Goal: Task Accomplishment & Management: Complete application form

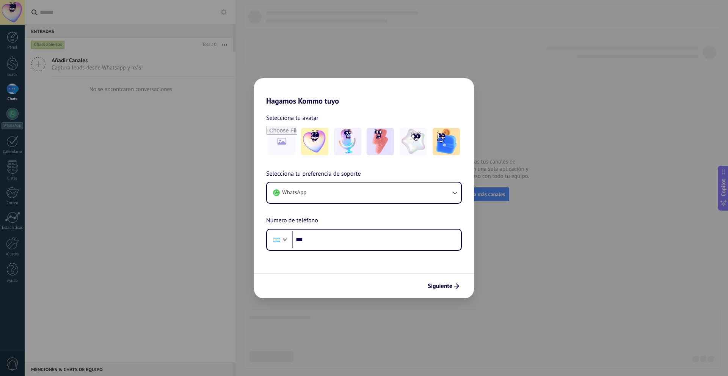
click at [474, 83] on div "Hagamos Kommo tuyo Selecciona tu avatar Selecciona tu preferencia de soporte Wh…" at bounding box center [364, 188] width 728 height 376
click at [497, 89] on div "Hagamos Kommo tuyo Selecciona tu avatar Selecciona tu preferencia de soporte Wh…" at bounding box center [364, 188] width 728 height 376
click at [446, 283] on span "Siguiente" at bounding box center [439, 285] width 25 height 5
click at [445, 283] on span "Siguiente" at bounding box center [439, 285] width 25 height 5
click at [445, 285] on span "Siguiente" at bounding box center [439, 285] width 25 height 5
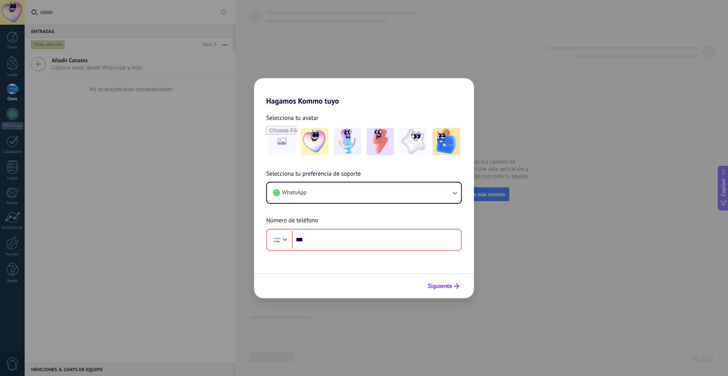
click at [445, 285] on span "Siguiente" at bounding box center [439, 285] width 25 height 5
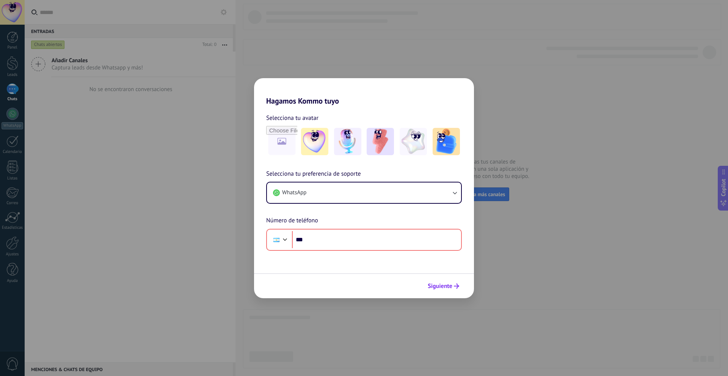
click at [445, 285] on span "Siguiente" at bounding box center [439, 285] width 25 height 5
click at [356, 202] on button "WhatsApp" at bounding box center [364, 192] width 194 height 20
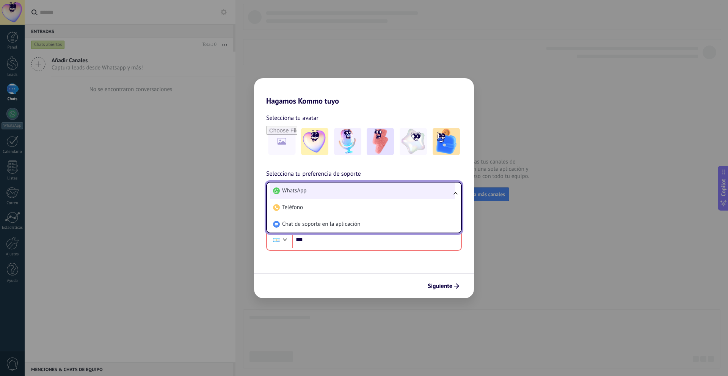
click at [354, 194] on li "WhatsApp" at bounding box center [362, 190] width 185 height 17
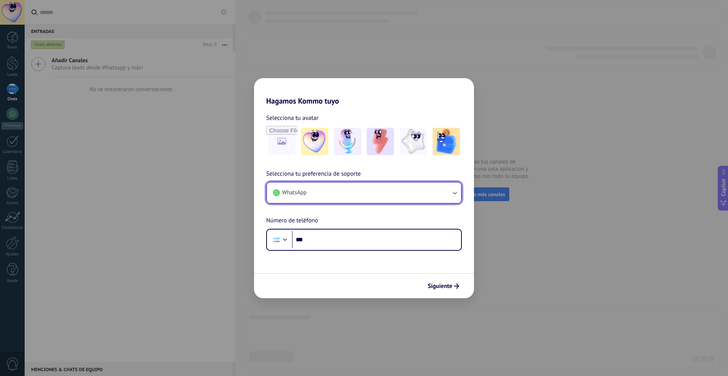
click at [354, 193] on button "WhatsApp" at bounding box center [364, 192] width 194 height 20
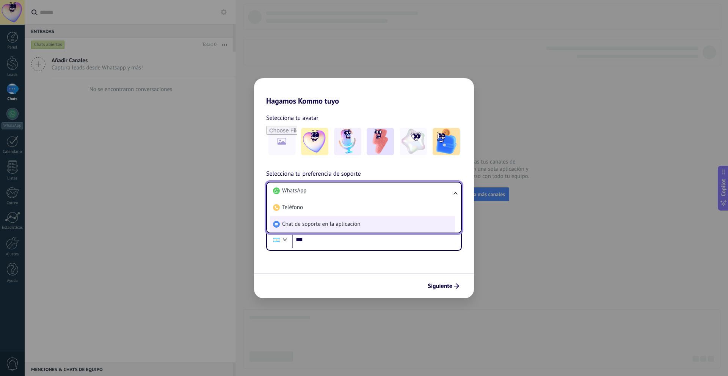
click at [353, 222] on span "Chat de soporte en la aplicación" at bounding box center [321, 224] width 78 height 8
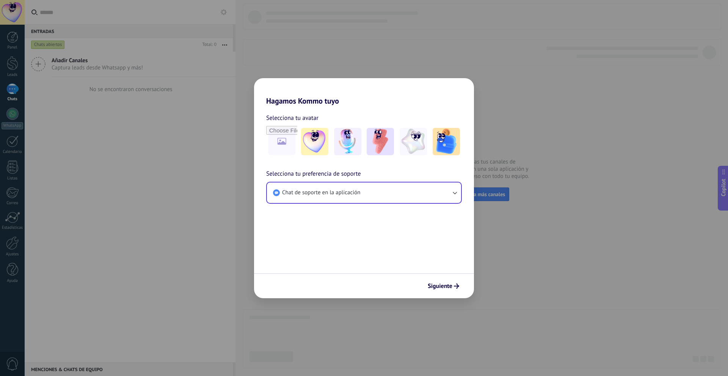
click at [449, 287] on span "Siguiente" at bounding box center [439, 285] width 25 height 5
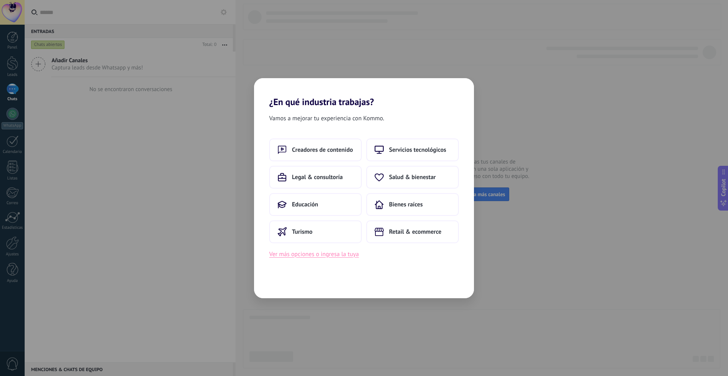
click at [341, 254] on button "Ver más opciones o ingresa la tuya" at bounding box center [313, 254] width 89 height 10
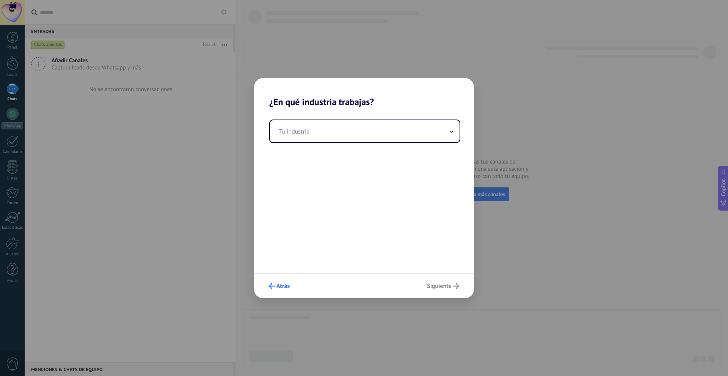
click at [283, 283] on span "Atrás" at bounding box center [282, 285] width 13 height 5
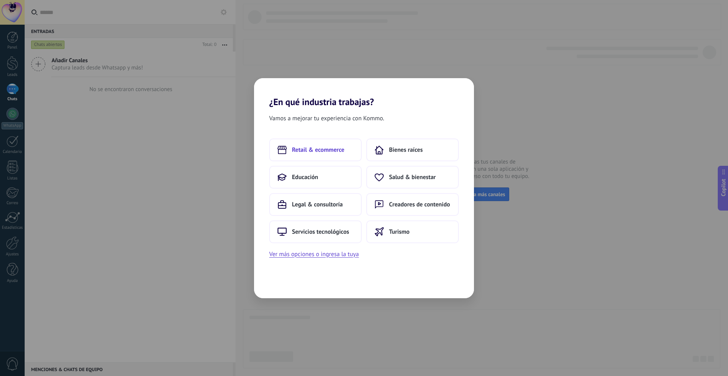
click at [306, 147] on span "Retail & ecommerce" at bounding box center [318, 150] width 52 height 8
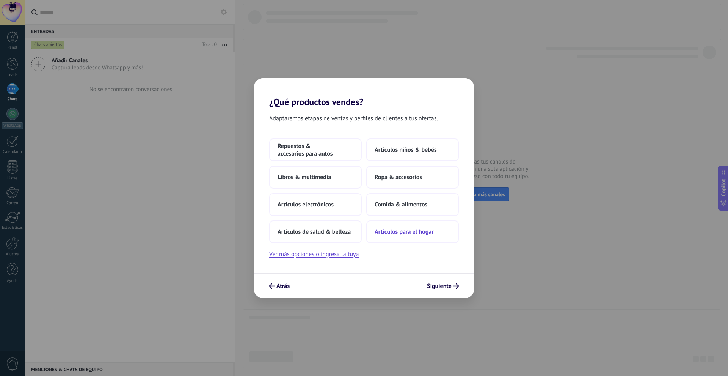
click at [404, 240] on button "Artículos para el hogar" at bounding box center [412, 231] width 92 height 23
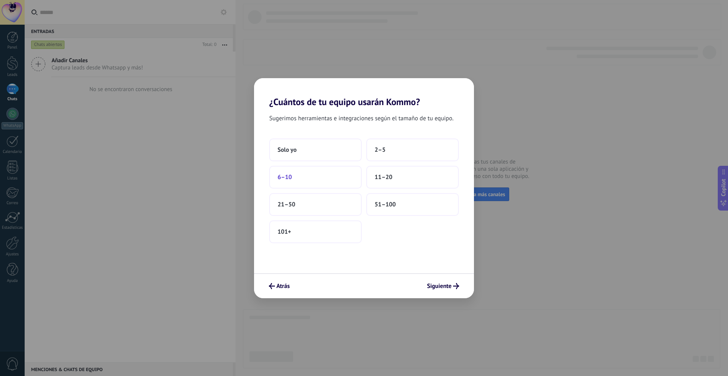
click at [324, 177] on button "6–10" at bounding box center [315, 177] width 92 height 23
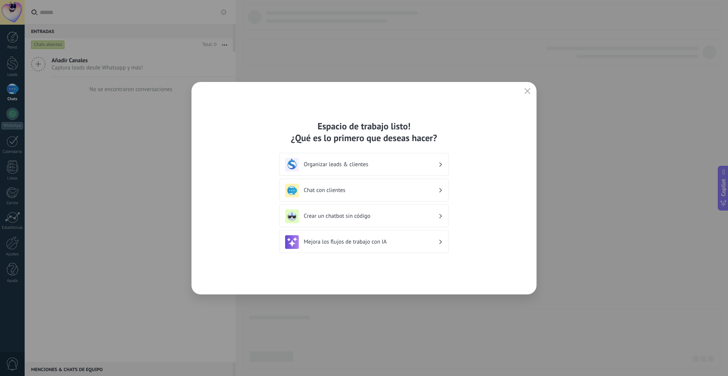
click at [418, 237] on div "Mejora los flujos de trabajo con IA" at bounding box center [364, 242] width 158 height 14
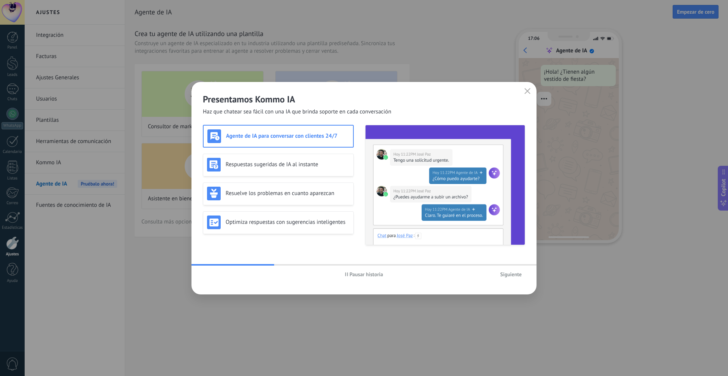
click at [499, 272] on button "Siguiente" at bounding box center [510, 273] width 28 height 11
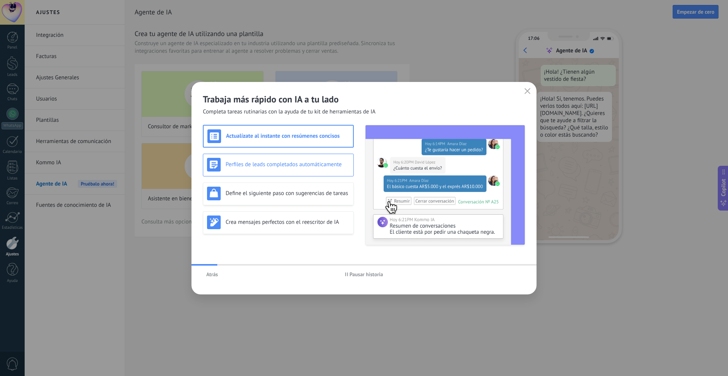
click at [283, 165] on h3 "Perfiles de leads completados automáticamente" at bounding box center [287, 164] width 124 height 7
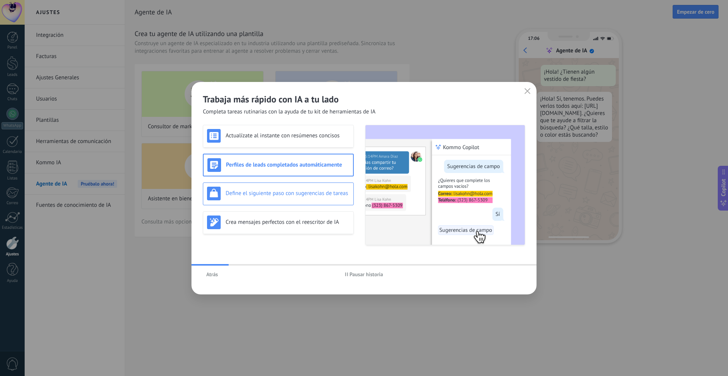
click at [283, 188] on div "Define el siguiente paso con sugerencias de tareas" at bounding box center [278, 193] width 142 height 14
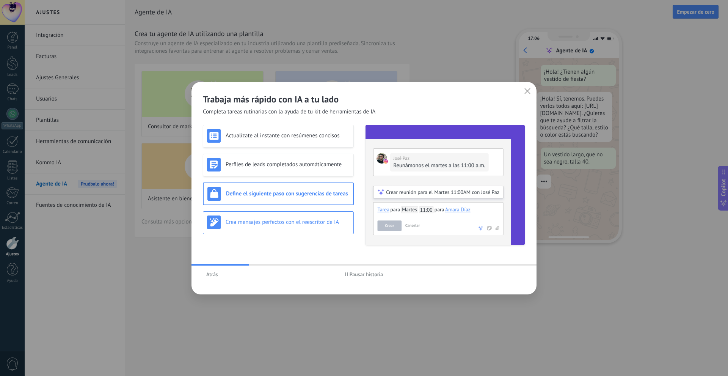
click at [291, 216] on div "Crea mensajes perfectos con el reescritor de IA" at bounding box center [278, 222] width 142 height 14
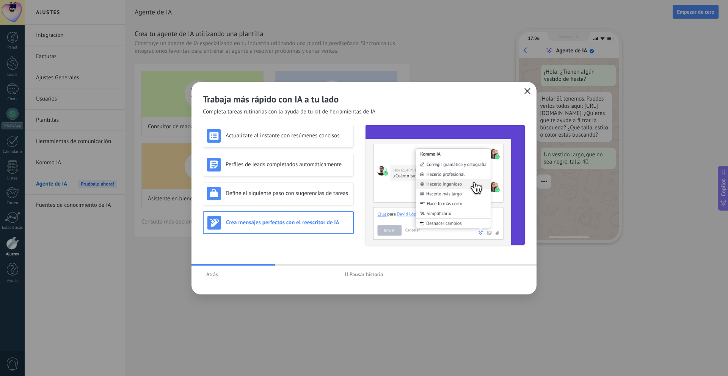
click at [524, 89] on button "button" at bounding box center [527, 91] width 10 height 11
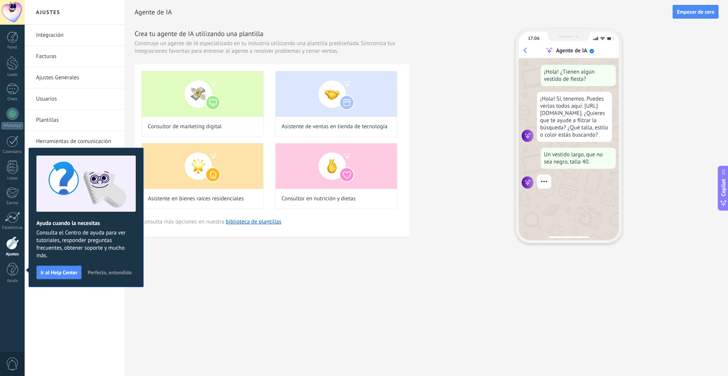
click at [119, 272] on span "Perfecto, entendido" at bounding box center [110, 271] width 44 height 5
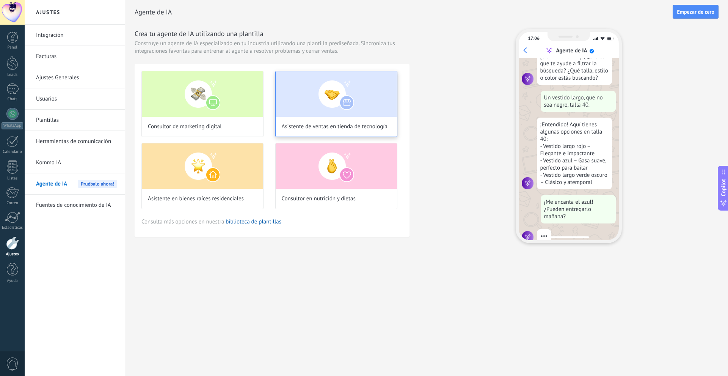
scroll to position [77, 0]
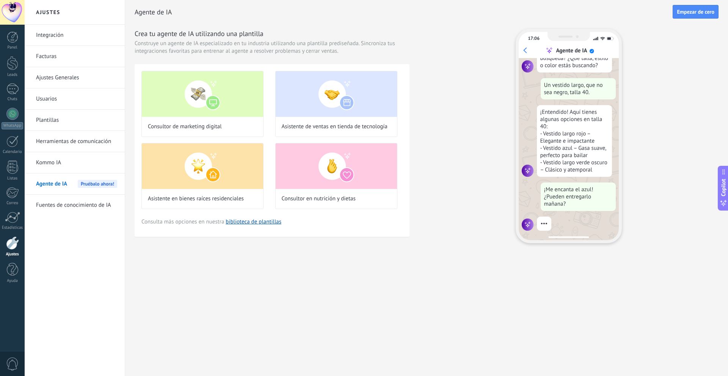
click at [323, 282] on div "Ajustes Integración Facturas Ajustes Generales Usuarios Plantillas Herramientas…" at bounding box center [376, 188] width 703 height 376
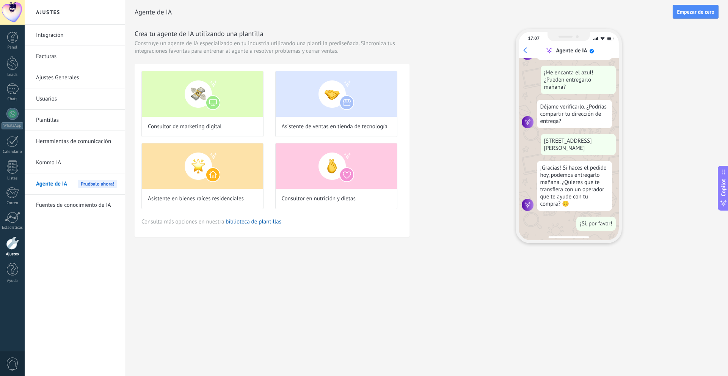
scroll to position [0, 0]
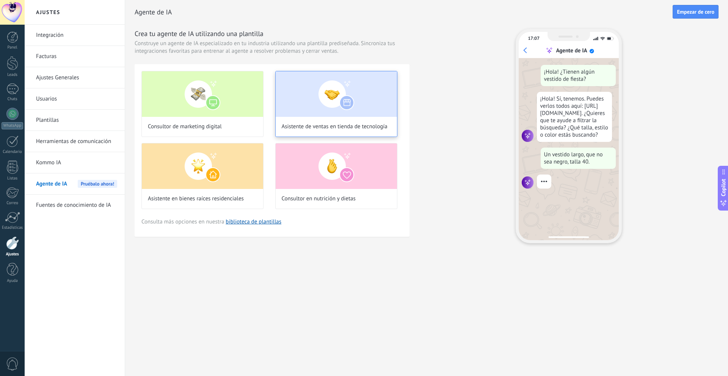
click at [332, 111] on img at bounding box center [336, 93] width 121 height 45
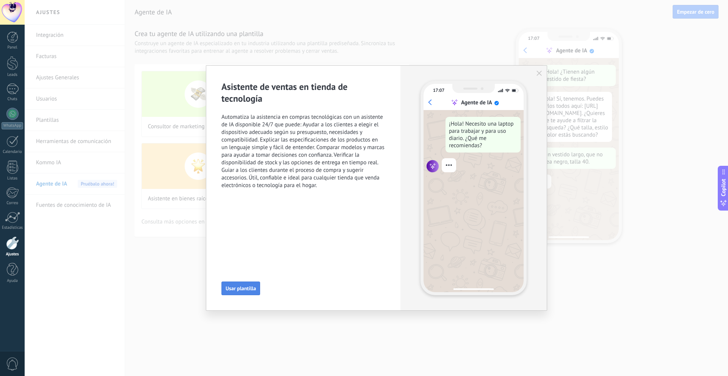
scroll to position [23, 0]
click at [252, 288] on span "Usar plantilla" at bounding box center [240, 287] width 30 height 5
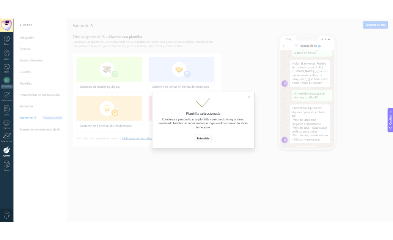
scroll to position [57, 0]
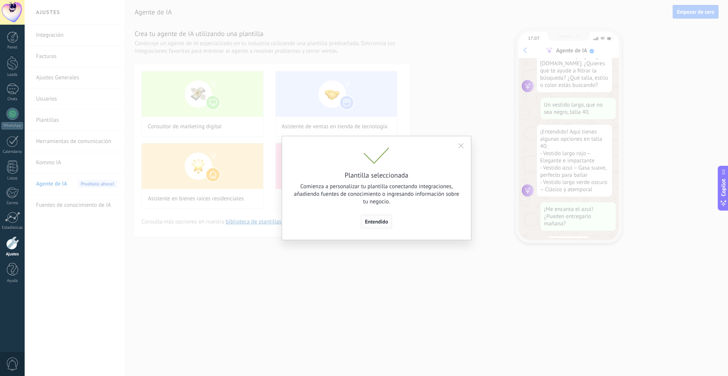
click at [379, 222] on span "Entendido" at bounding box center [376, 221] width 23 height 5
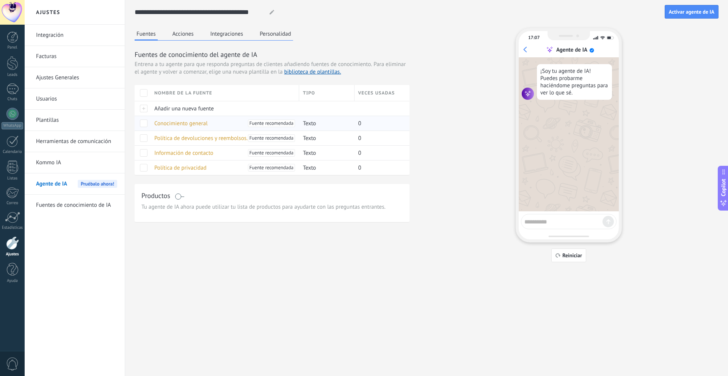
click at [197, 122] on span "Conocimiento general" at bounding box center [180, 123] width 53 height 7
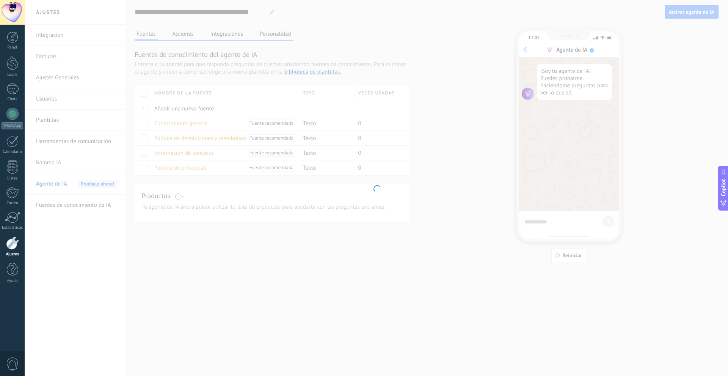
type input "**********"
type textarea "**********"
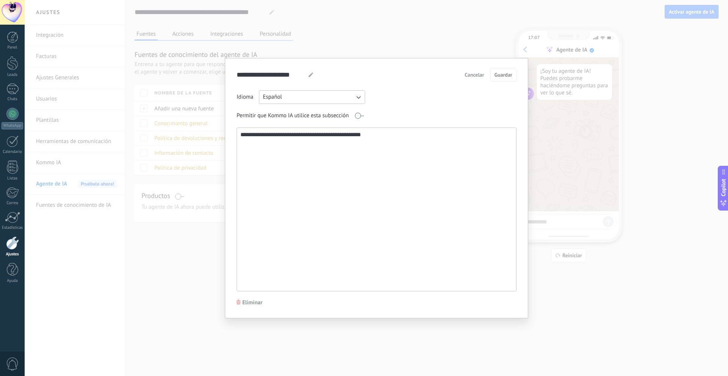
click at [197, 137] on div "**********" at bounding box center [376, 188] width 703 height 376
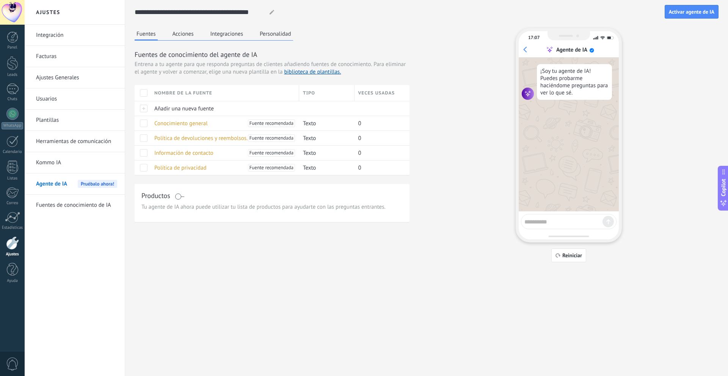
click at [185, 33] on button "Acciones" at bounding box center [183, 33] width 25 height 11
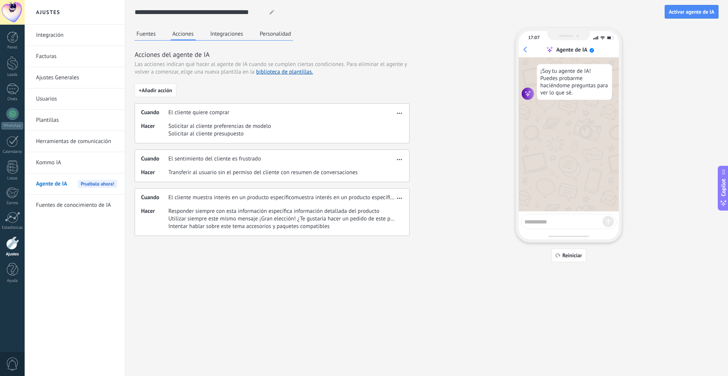
click at [219, 36] on button "Integraciones" at bounding box center [226, 33] width 37 height 11
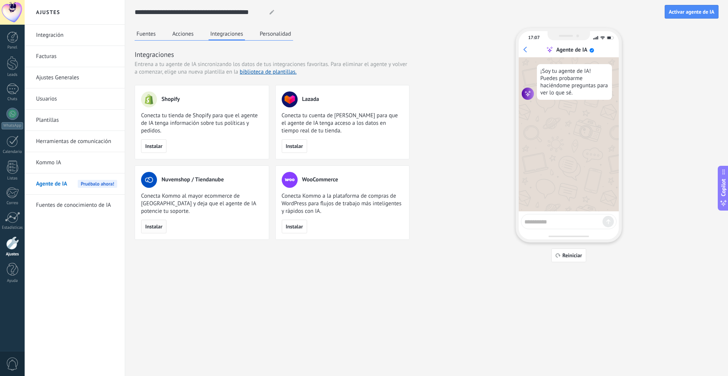
click at [148, 228] on span "Instalar" at bounding box center [153, 226] width 17 height 5
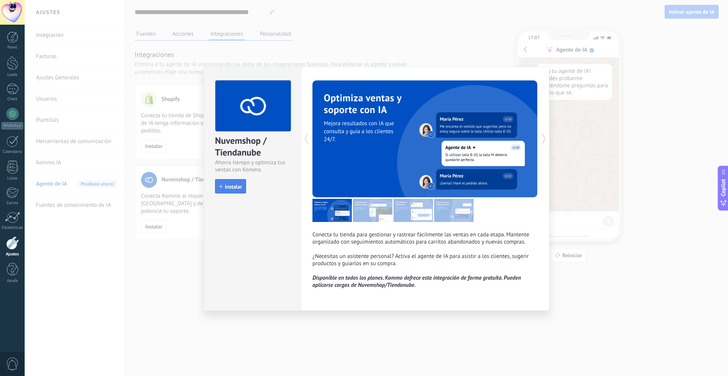
click at [232, 190] on button "Instalar" at bounding box center [230, 186] width 31 height 14
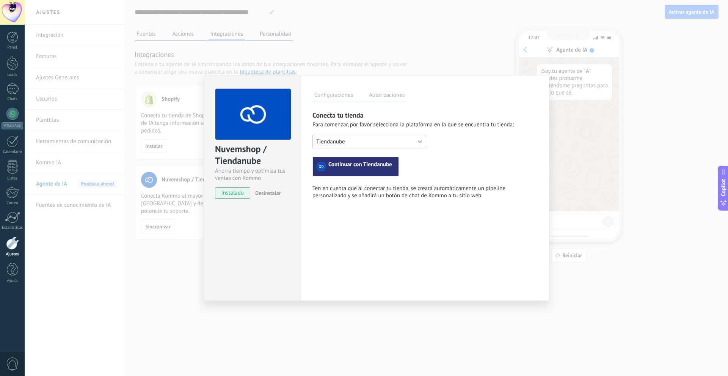
click at [360, 140] on button "Tiendanube" at bounding box center [369, 142] width 114 height 14
click at [453, 161] on div "Nuvemshop Tiendanube Tiendanube Continuar con Tiendanube" at bounding box center [424, 156] width 225 height 42
click at [372, 166] on span "Continuar con Tiendanube" at bounding box center [360, 166] width 64 height 9
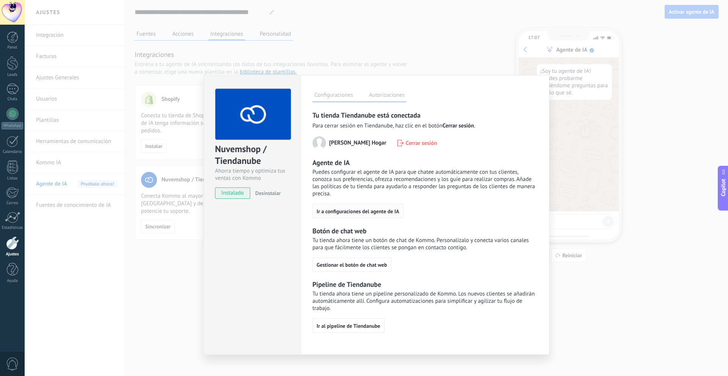
click at [368, 214] on span "Ir a configuraciones del agente de IA" at bounding box center [357, 210] width 83 height 5
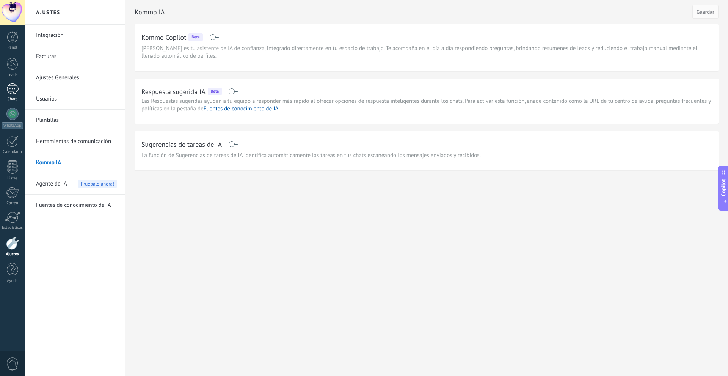
click at [14, 89] on div at bounding box center [12, 88] width 12 height 11
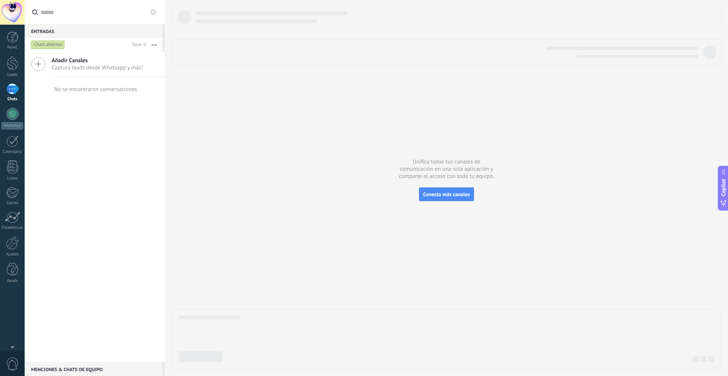
click at [394, 118] on div at bounding box center [446, 186] width 548 height 364
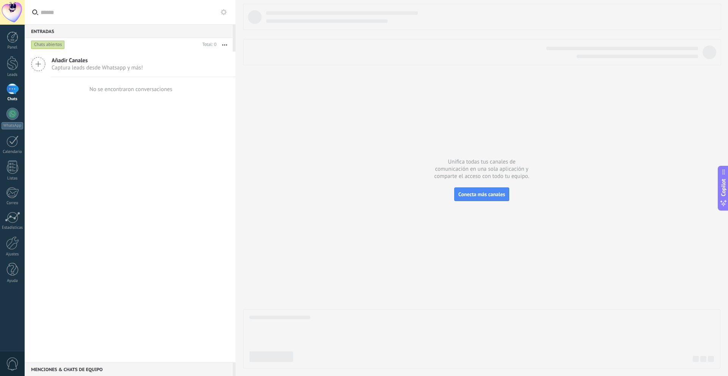
click at [165, 190] on div "Añadir Canales Captura leads desde Whatsapp y más! No se encontraron conversaci…" at bounding box center [130, 207] width 211 height 310
click at [6, 65] on link "Leads" at bounding box center [12, 66] width 25 height 21
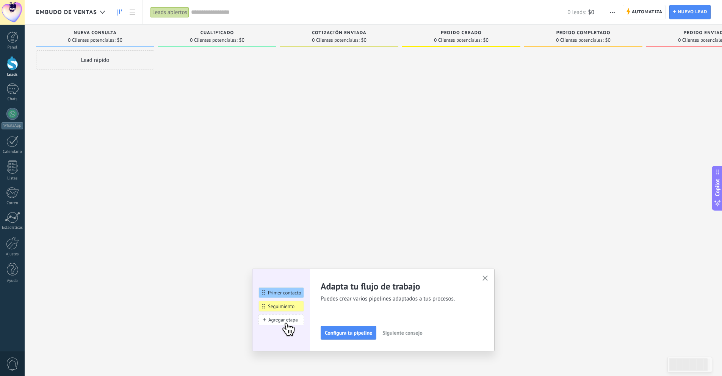
click at [485, 277] on icon "button" at bounding box center [485, 278] width 6 height 6
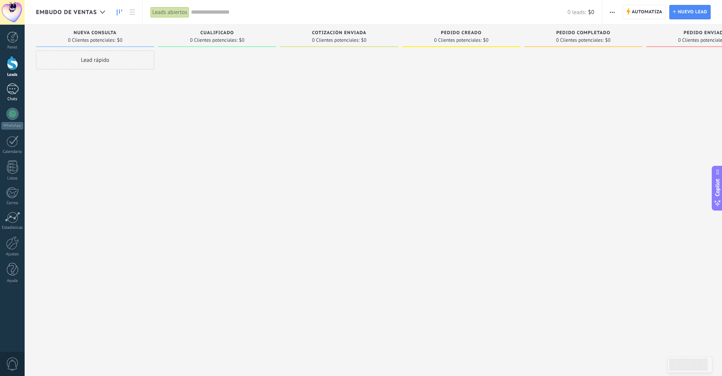
click at [17, 91] on div at bounding box center [12, 88] width 12 height 11
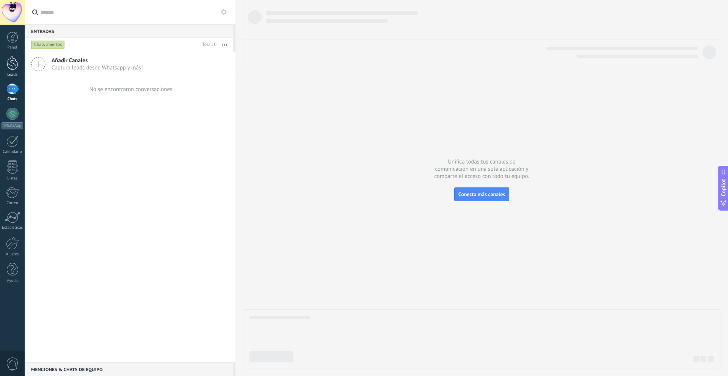
click at [8, 72] on link "Leads" at bounding box center [12, 66] width 25 height 21
